Goal: Task Accomplishment & Management: Use online tool/utility

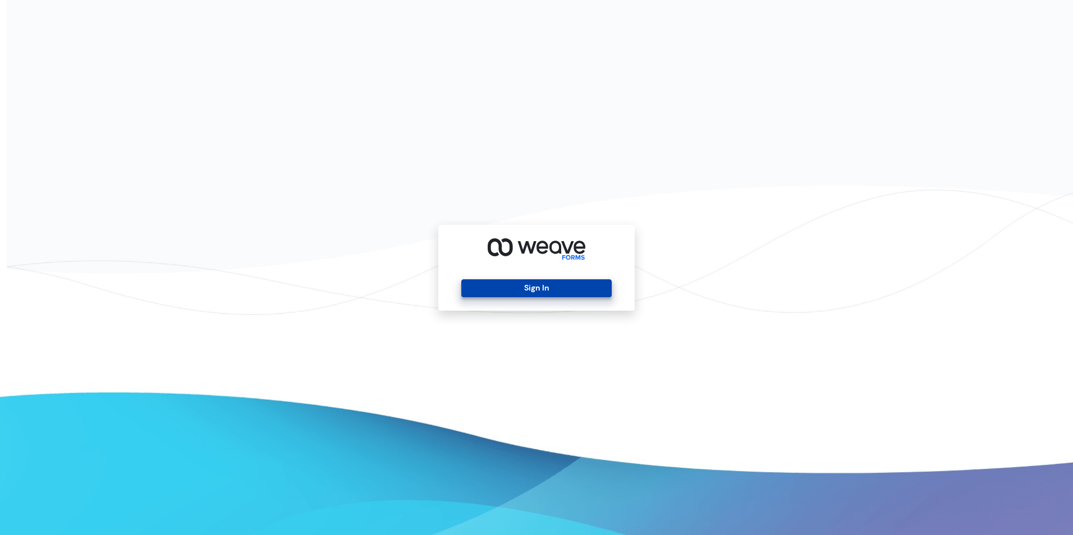
click at [518, 291] on button "Sign In" at bounding box center [536, 288] width 150 height 18
